Goal: Task Accomplishment & Management: Complete application form

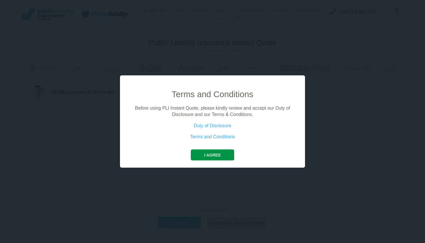
click at [216, 153] on button "I agree" at bounding box center [212, 154] width 43 height 11
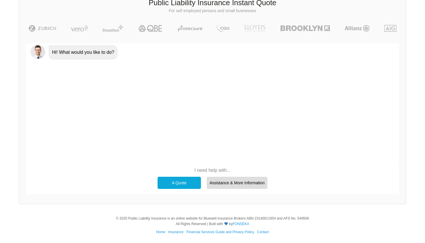
scroll to position [40, 0]
click at [178, 182] on div "A Quote" at bounding box center [179, 183] width 43 height 12
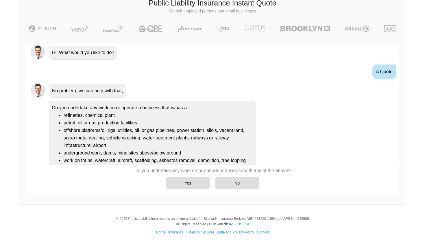
scroll to position [46, 0]
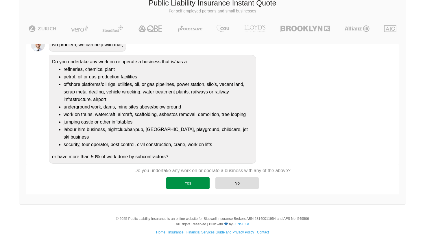
click at [189, 183] on div "Yes" at bounding box center [187, 183] width 43 height 12
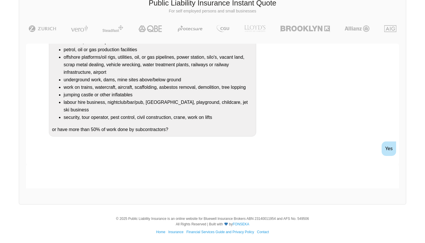
scroll to position [101, 0]
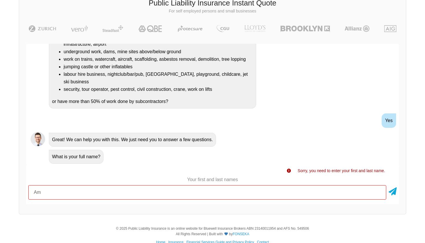
type input "A"
click at [393, 192] on icon at bounding box center [393, 190] width 8 height 10
click at [393, 191] on icon at bounding box center [393, 190] width 8 height 10
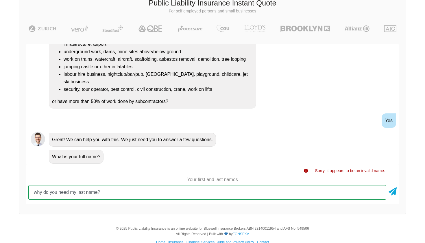
click at [364, 191] on input "why do you need my last name?" at bounding box center [207, 192] width 358 height 14
type input "[PERSON_NAME]"
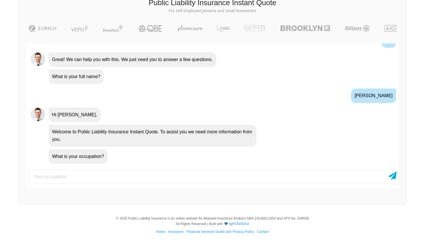
scroll to position [40, 0]
type input "soft play and jumping castle hire"
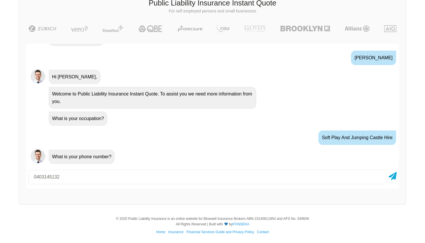
type input "0403145132"
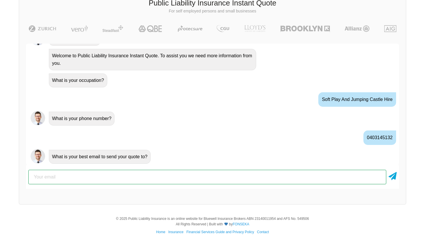
type input "[PERSON_NAME][EMAIL_ADDRESS][PERSON_NAME][DOMAIN_NAME]"
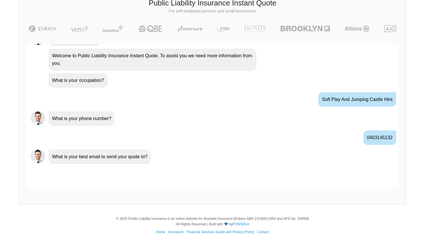
scroll to position [296, 0]
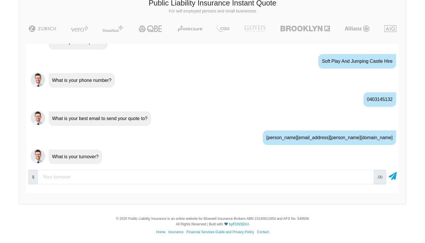
click at [101, 178] on input "number" at bounding box center [206, 177] width 336 height 14
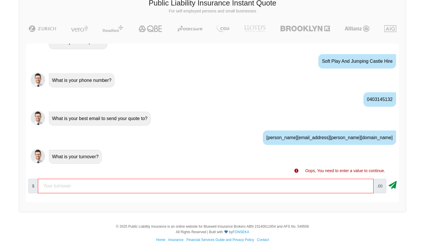
click at [395, 182] on icon at bounding box center [393, 184] width 8 height 10
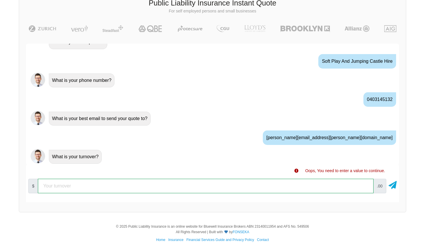
click at [309, 188] on input "number" at bounding box center [206, 186] width 336 height 14
type input "0"
type input "9000"
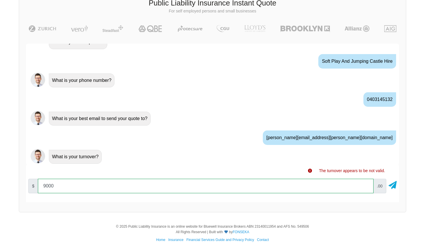
scroll to position [334, 0]
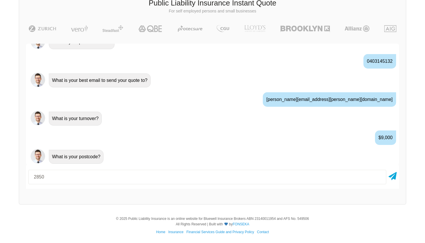
type input "2850"
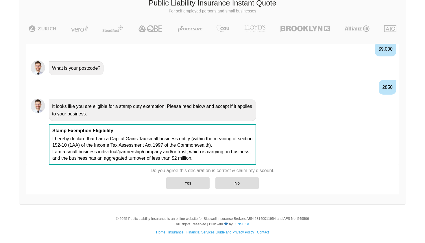
scroll to position [423, 0]
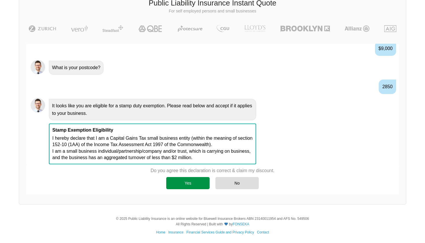
click at [202, 180] on div "Yes" at bounding box center [187, 183] width 43 height 12
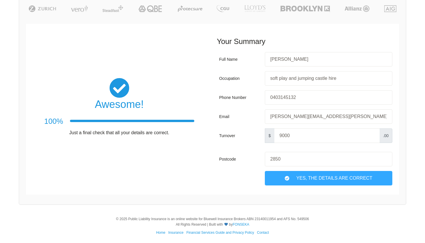
scroll to position [59, 0]
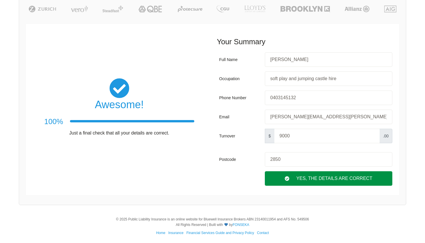
click at [307, 178] on div "Yes, The Details are correct" at bounding box center [329, 178] width 128 height 14
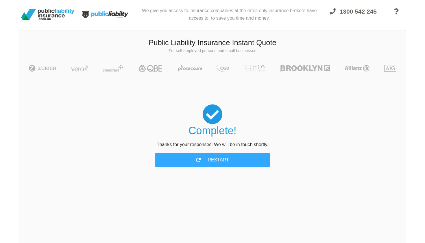
scroll to position [0, 0]
